Goal: Task Accomplishment & Management: Use online tool/utility

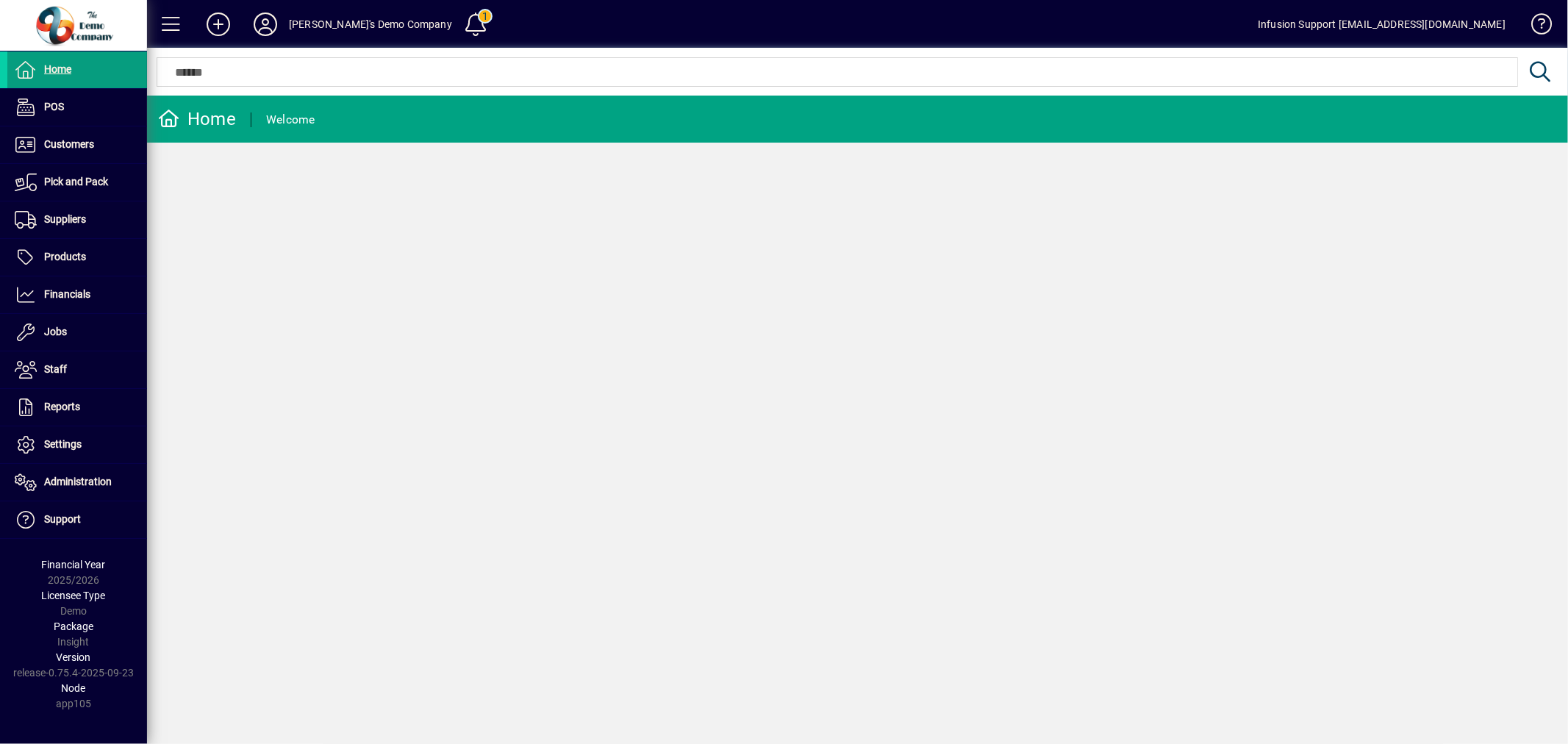
drag, startPoint x: 897, startPoint y: 397, endPoint x: 1420, endPoint y: 704, distance: 606.4
click at [922, 399] on div "Home Welcome" at bounding box center [857, 420] width 1421 height 649
click at [65, 481] on span "Administration" at bounding box center [78, 482] width 68 height 12
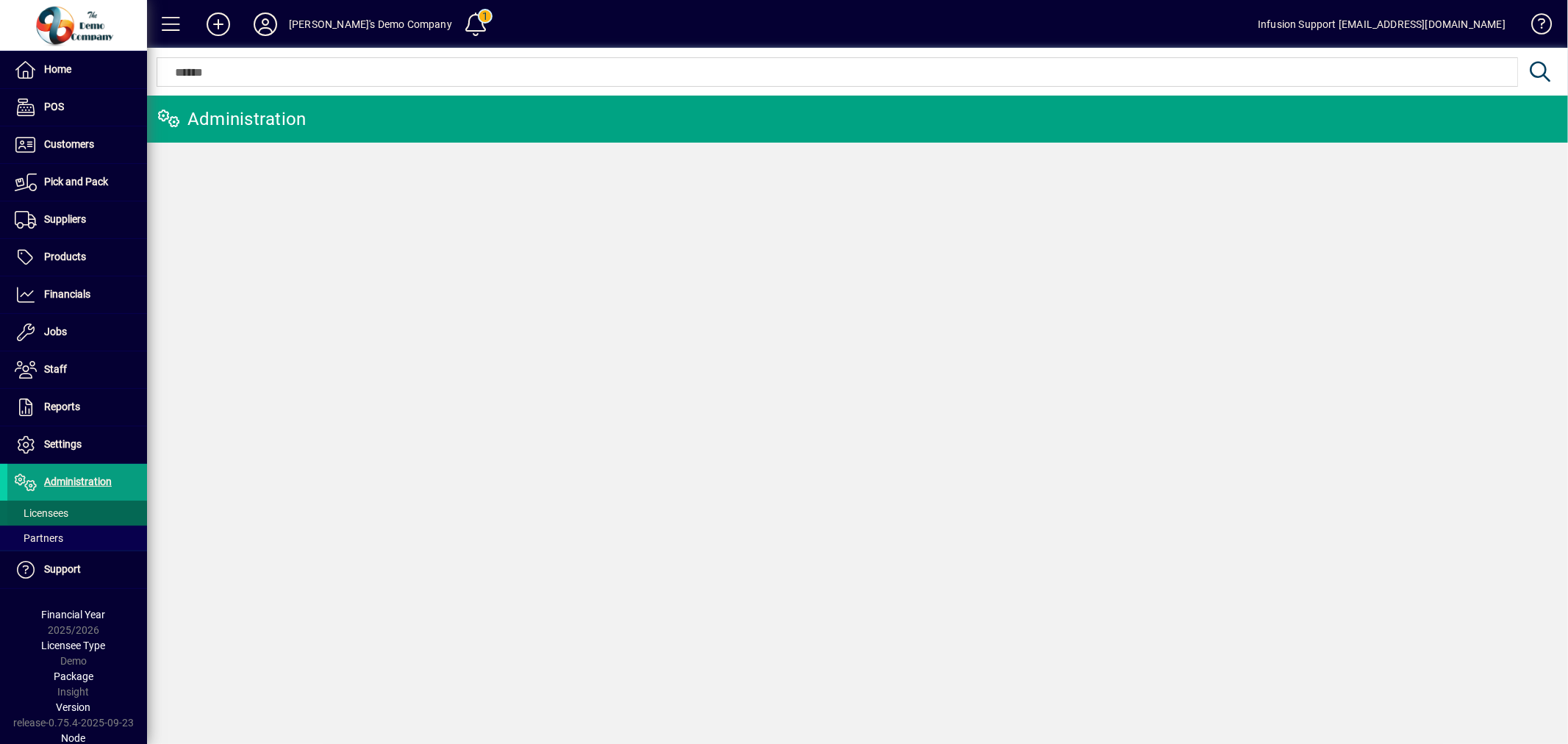
click at [65, 510] on span "Licensees" at bounding box center [41, 514] width 53 height 12
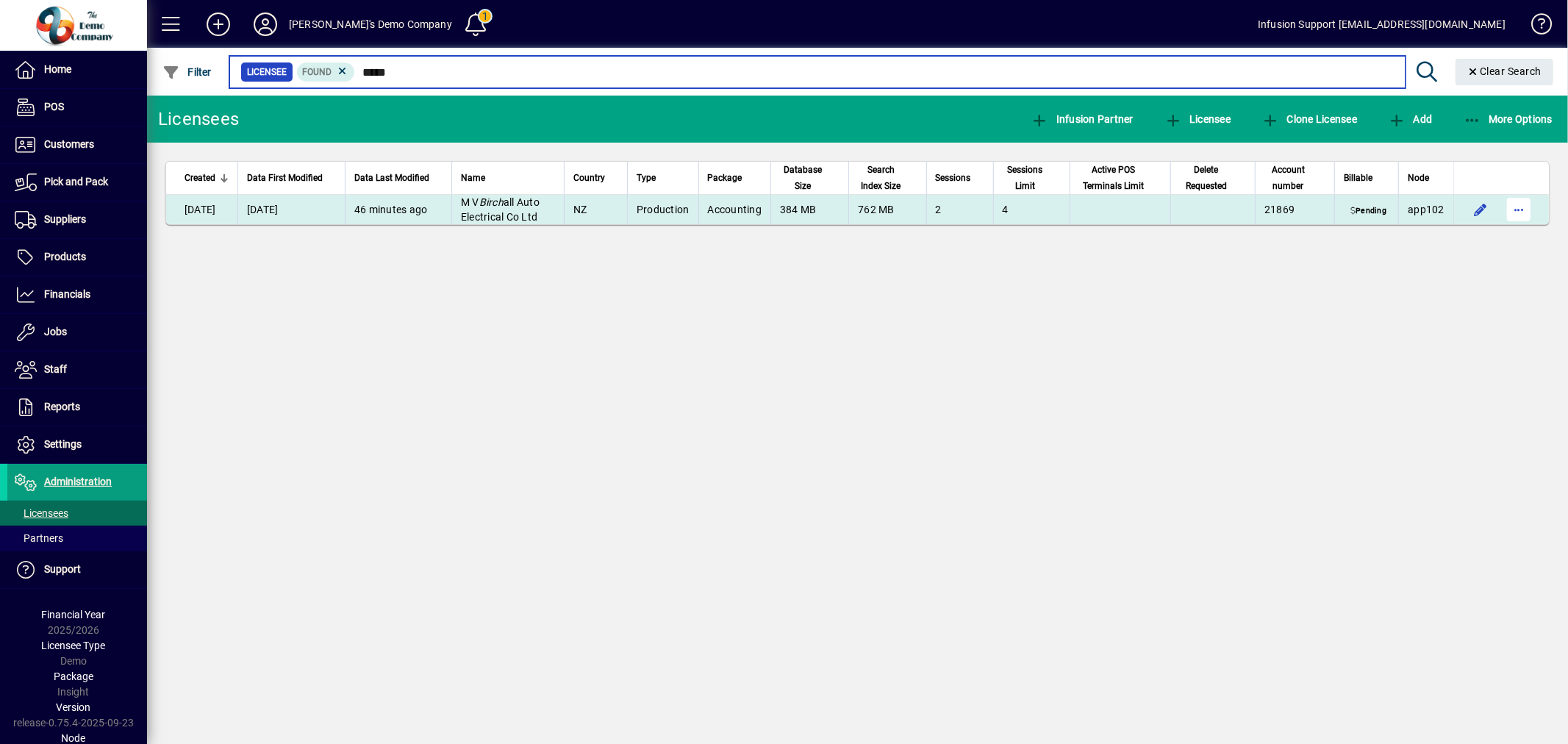
type input "*****"
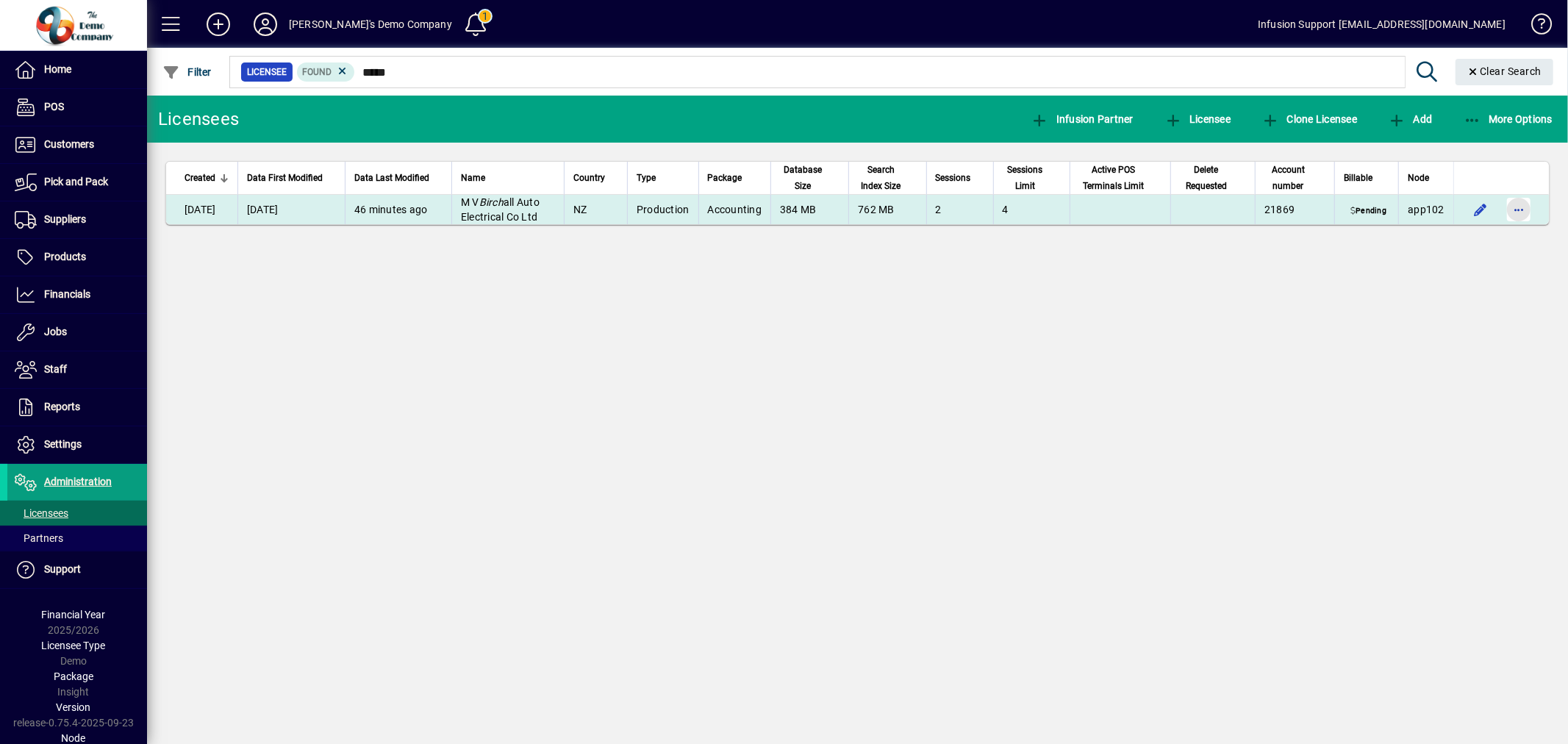
click at [1519, 206] on span "button" at bounding box center [1519, 210] width 36 height 36
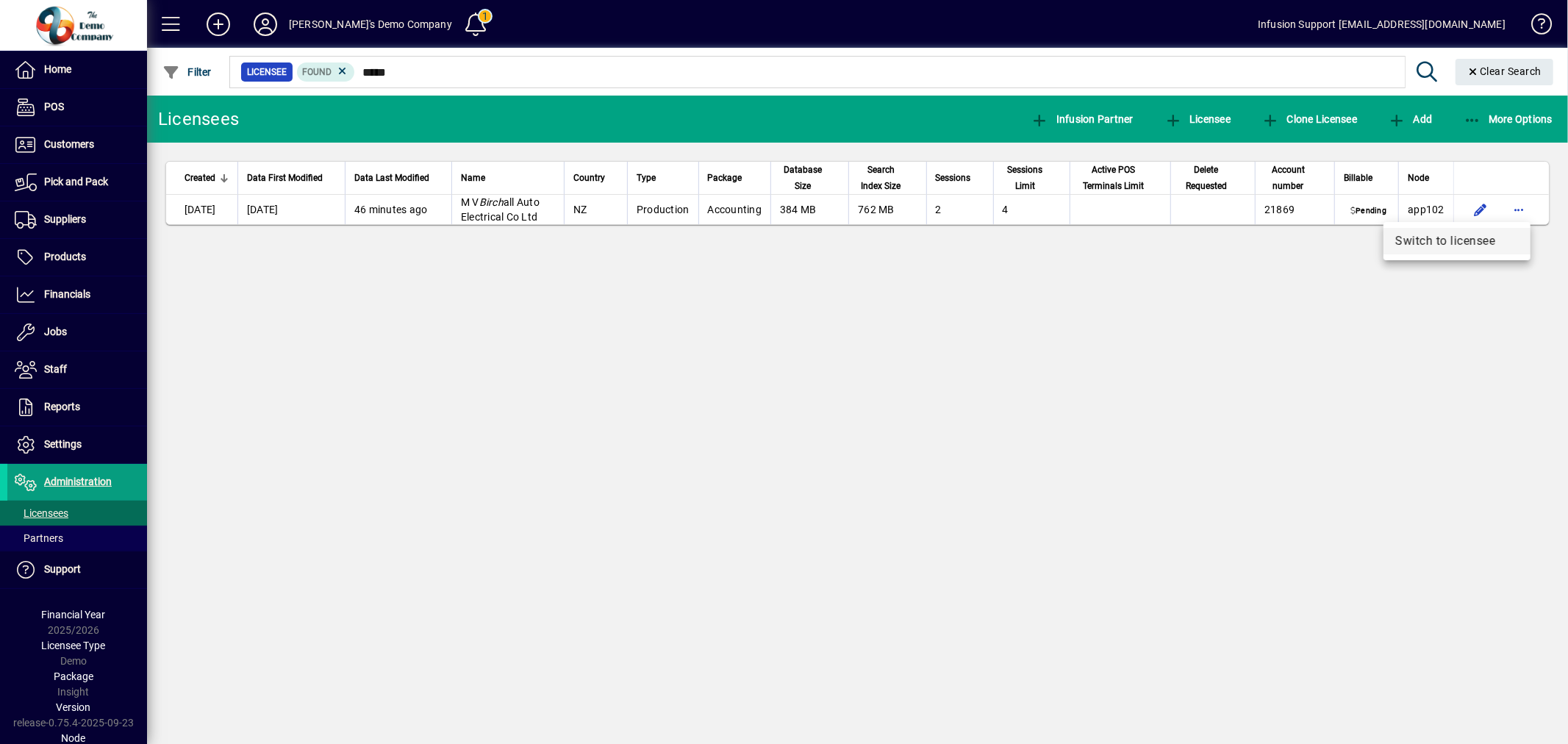
click at [1447, 239] on span "Switch to licensee" at bounding box center [1457, 241] width 123 height 18
